Goal: Transaction & Acquisition: Purchase product/service

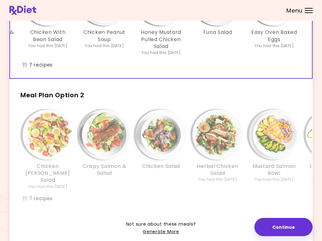
scroll to position [99, 0]
click at [249, 129] on img "Info - Mustard Salmon Bowl - Meal Plan Option 2" at bounding box center [274, 135] width 50 height 50
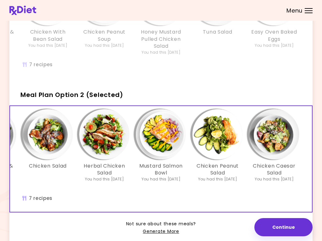
scroll to position [0, 113]
click at [277, 128] on img "Info - Chicken Caesar Salad - Meal Plan Option 2 (Selected)" at bounding box center [274, 134] width 50 height 50
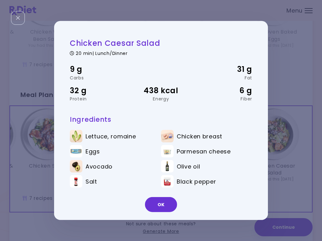
click at [165, 207] on button "OK" at bounding box center [161, 204] width 32 height 15
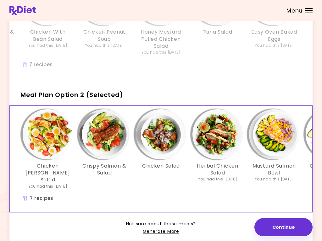
scroll to position [0, 0]
click at [56, 127] on img "Info - Chicken Cobb Salad - Meal Plan Option 2 (Selected)" at bounding box center [48, 134] width 50 height 50
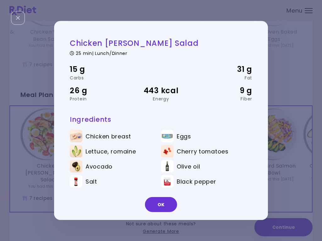
click at [164, 201] on button "OK" at bounding box center [161, 204] width 32 height 15
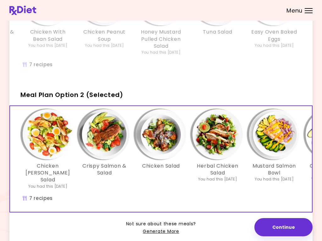
click at [112, 133] on img "Info - Crispy Salmon & Salad - Meal Plan Option 2 (Selected)" at bounding box center [104, 134] width 50 height 50
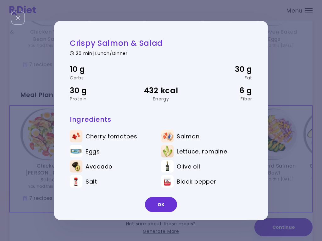
click at [165, 203] on button "OK" at bounding box center [161, 204] width 32 height 15
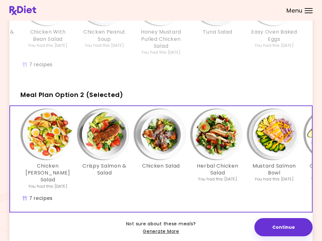
click at [169, 130] on img "Info - Chicken Salad - Meal Plan Option 2 (Selected)" at bounding box center [161, 134] width 50 height 50
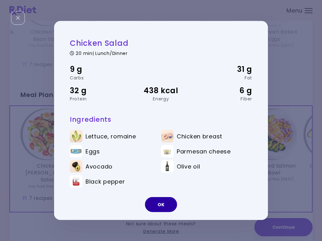
click at [163, 202] on button "OK" at bounding box center [161, 204] width 32 height 15
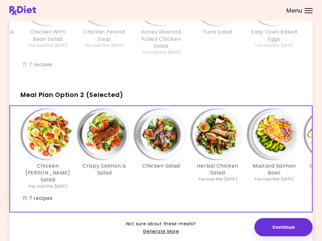
click at [52, 136] on img "Info - Chicken Cobb Salad - Meal Plan Option 2 (Selected)" at bounding box center [48, 134] width 50 height 50
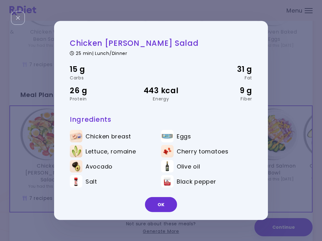
click at [160, 202] on button "OK" at bounding box center [161, 204] width 32 height 15
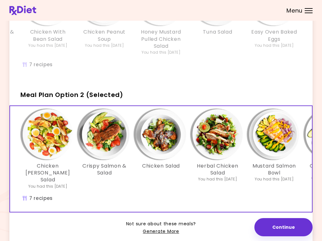
click at [223, 138] on img "Info - Herbal Chicken Salad - Meal Plan Option 2 (Selected)" at bounding box center [217, 134] width 50 height 50
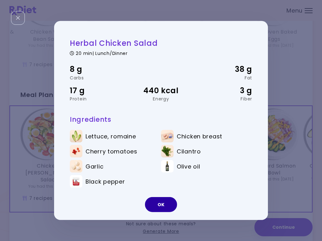
click at [163, 202] on button "OK" at bounding box center [161, 204] width 32 height 15
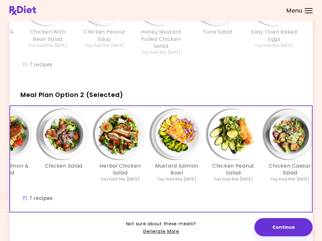
scroll to position [0, 98]
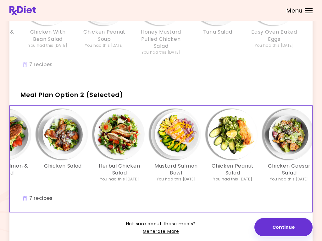
click at [181, 135] on img "Info - Mustard Salmon Bowl - Meal Plan Option 2 (Selected)" at bounding box center [176, 134] width 50 height 50
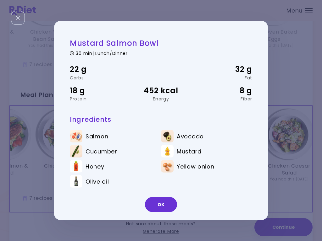
click at [161, 203] on button "OK" at bounding box center [161, 204] width 32 height 15
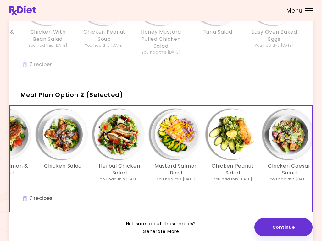
click at [235, 132] on img "Info - Chicken Peanut Salad - Meal Plan Option 2 (Selected)" at bounding box center [232, 134] width 50 height 50
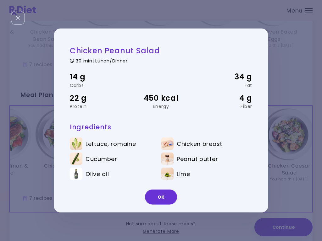
click at [163, 197] on button "OK" at bounding box center [161, 197] width 32 height 15
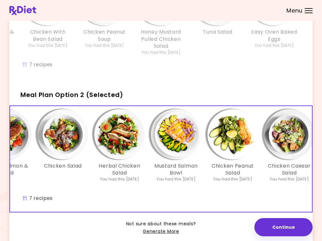
click at [289, 133] on img "Info - Chicken Caesar Salad - Meal Plan Option 2 (Selected)" at bounding box center [289, 134] width 50 height 50
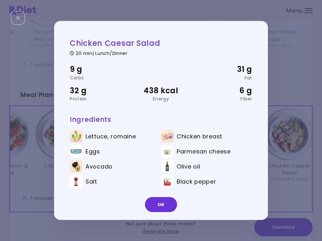
click at [161, 203] on button "OK" at bounding box center [161, 204] width 32 height 15
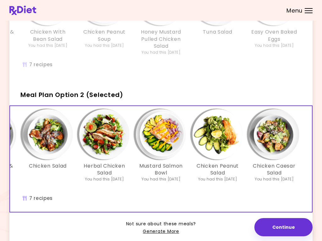
scroll to position [0, 113]
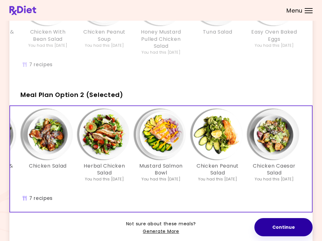
click at [285, 224] on button "Continue" at bounding box center [283, 227] width 58 height 18
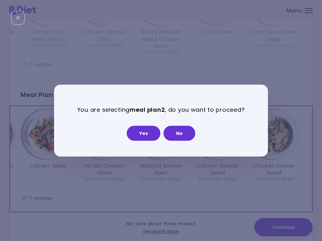
click at [145, 133] on button "Yes" at bounding box center [144, 133] width 34 height 15
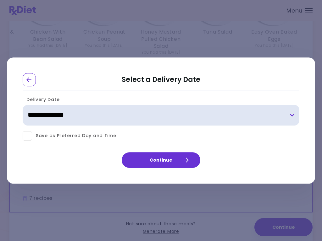
click at [294, 114] on select "**********" at bounding box center [161, 115] width 276 height 21
select select "**********"
click at [295, 115] on select "**********" at bounding box center [161, 115] width 276 height 21
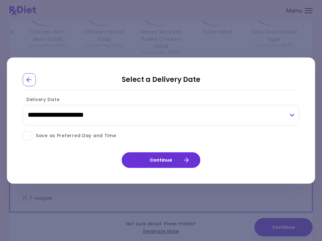
click at [29, 80] on icon "Go Back" at bounding box center [29, 80] width 6 height 6
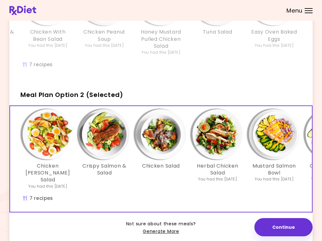
scroll to position [0, 0]
click at [13, 0] on header at bounding box center [161, 10] width 322 height 21
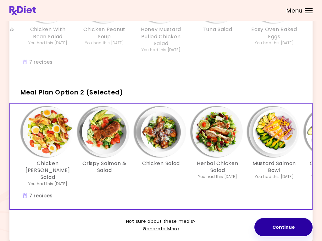
click at [285, 229] on button "Continue" at bounding box center [283, 227] width 58 height 18
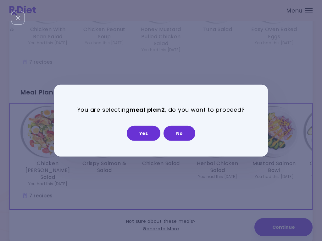
click at [147, 131] on button "Yes" at bounding box center [144, 133] width 34 height 15
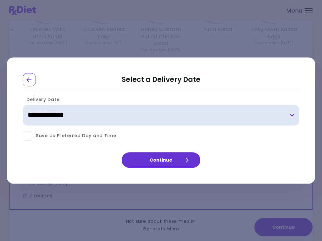
click at [294, 114] on select "**********" at bounding box center [161, 115] width 276 height 21
click at [291, 119] on select "**********" at bounding box center [161, 115] width 276 height 21
select select "**********"
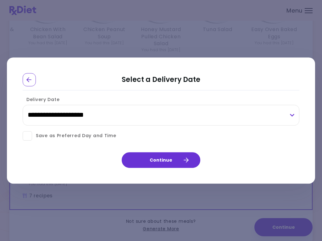
click at [162, 161] on button "Continue" at bounding box center [161, 160] width 78 height 16
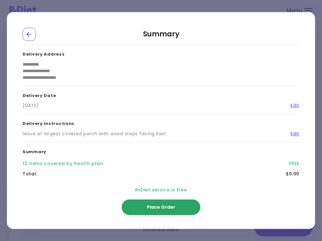
click at [158, 205] on span "Place Order" at bounding box center [161, 207] width 29 height 6
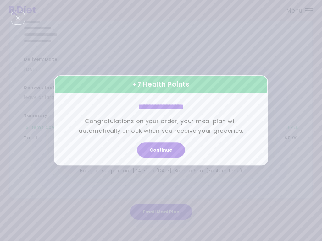
scroll to position [79, 0]
click at [162, 147] on button "Continue" at bounding box center [161, 150] width 48 height 15
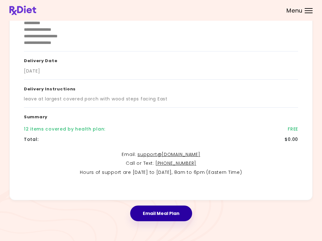
click at [163, 213] on button "Email Meal Plan" at bounding box center [161, 214] width 62 height 16
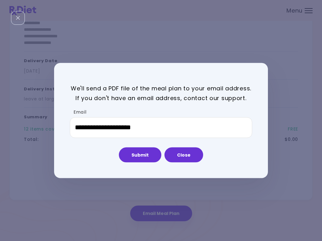
click at [141, 152] on button "Submit" at bounding box center [140, 154] width 42 height 15
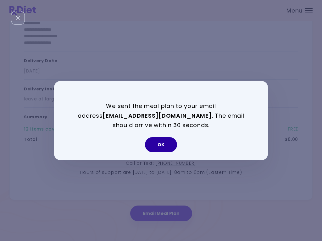
click at [163, 146] on button "OK" at bounding box center [161, 144] width 32 height 15
